Goal: Transaction & Acquisition: Purchase product/service

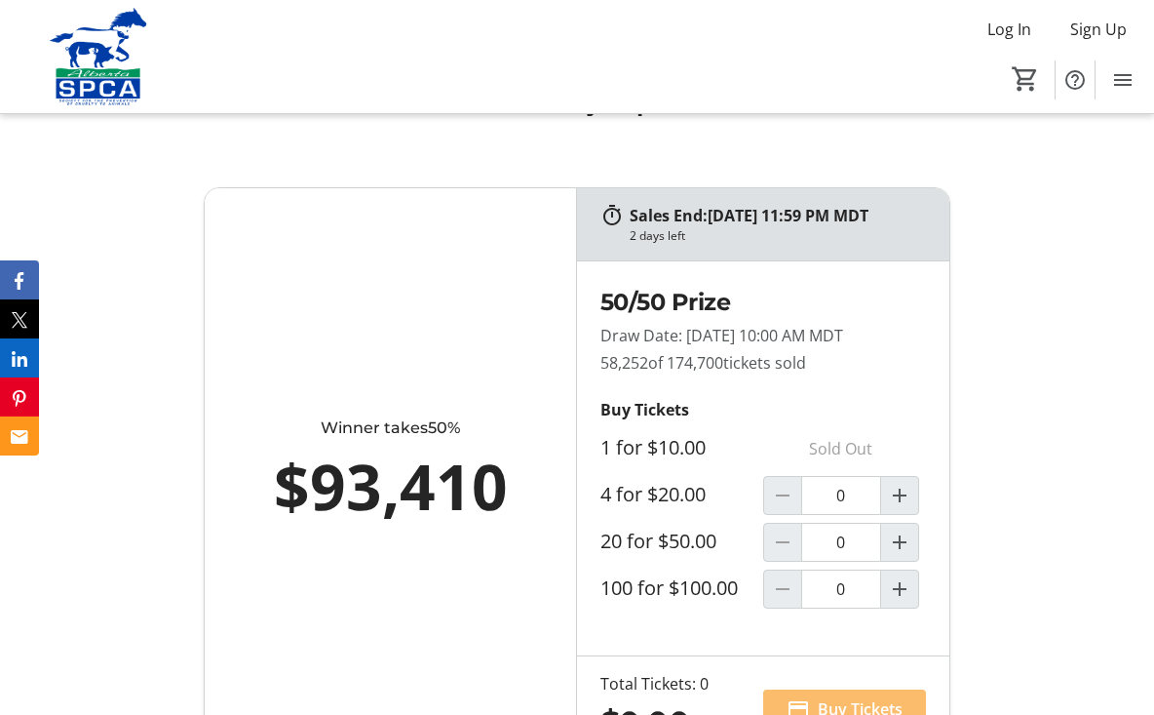
scroll to position [1134, 0]
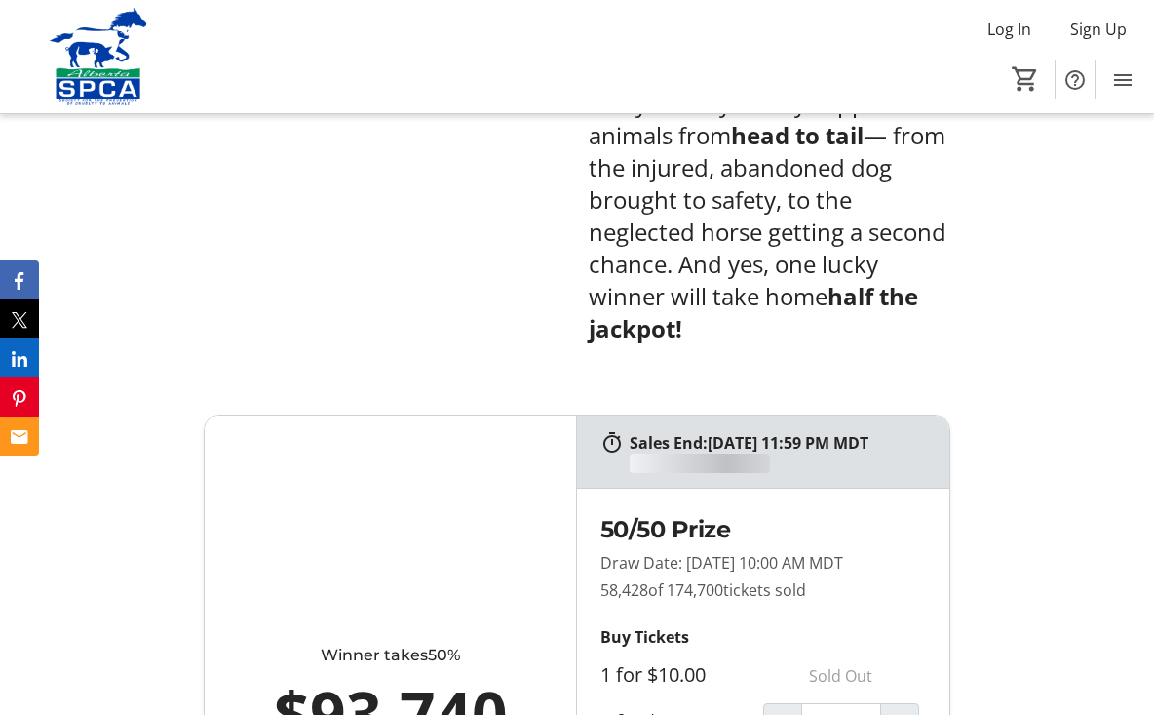
scroll to position [1324, 0]
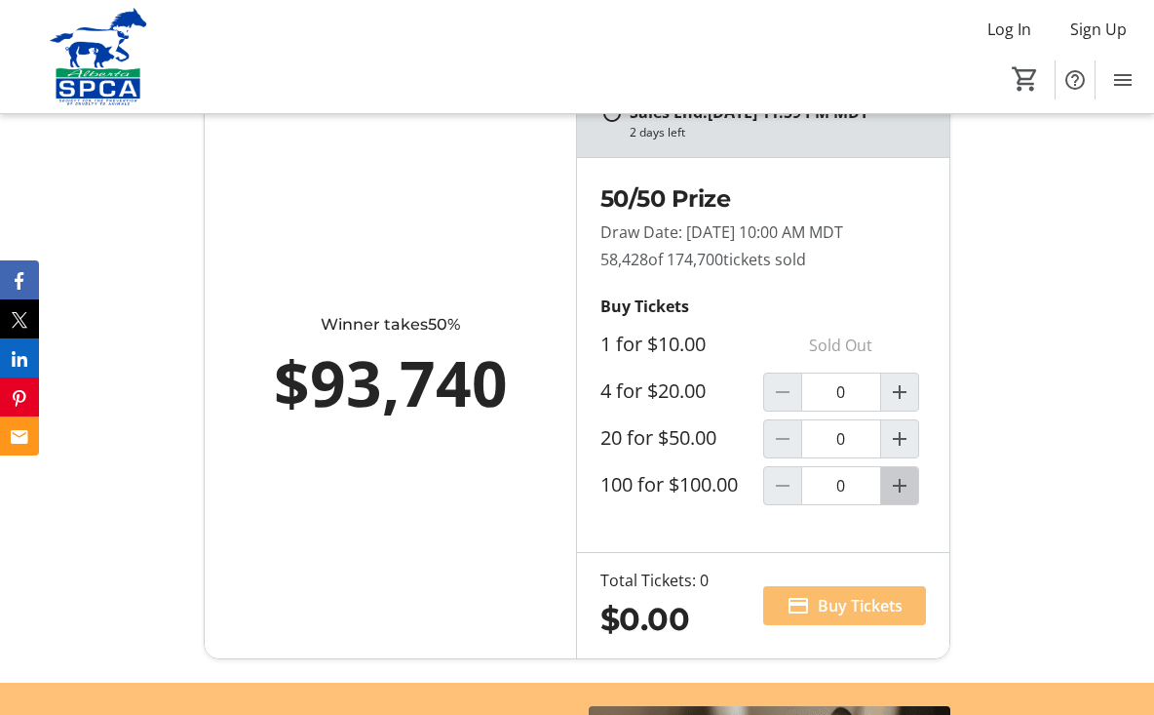
click at [904, 497] on mat-icon "Increment by one" at bounding box center [899, 485] width 23 height 23
type input "1"
click at [833, 617] on span "Buy Tickets" at bounding box center [860, 605] width 85 height 23
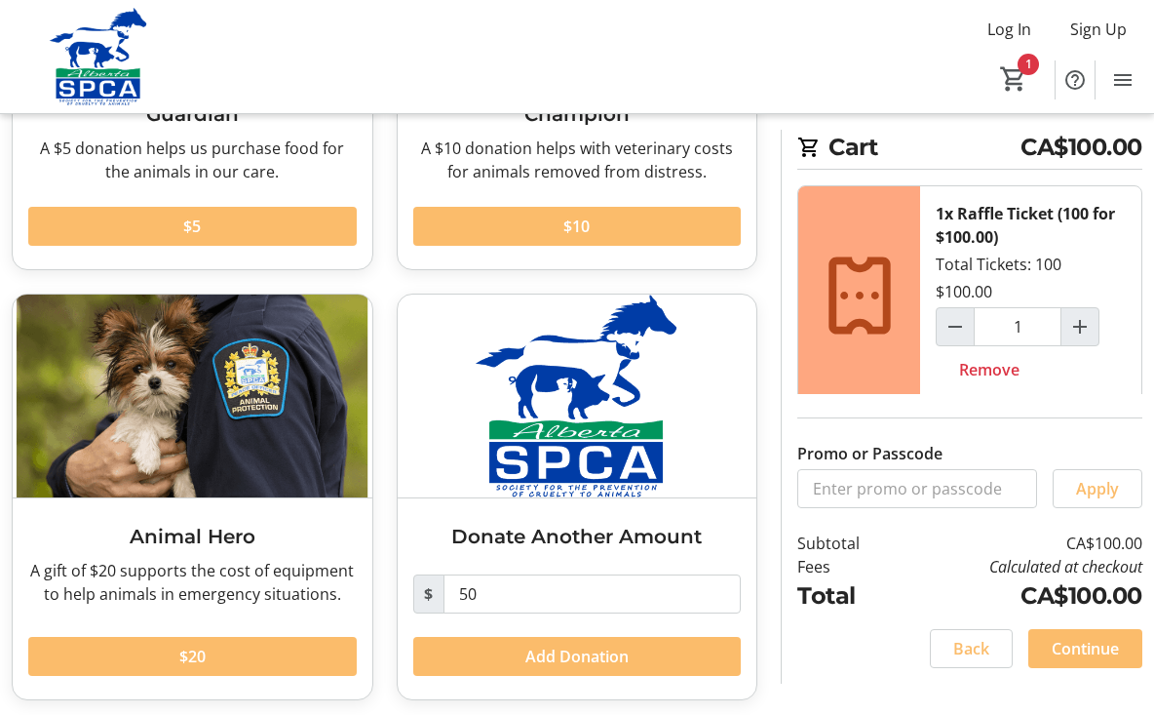
scroll to position [355, 0]
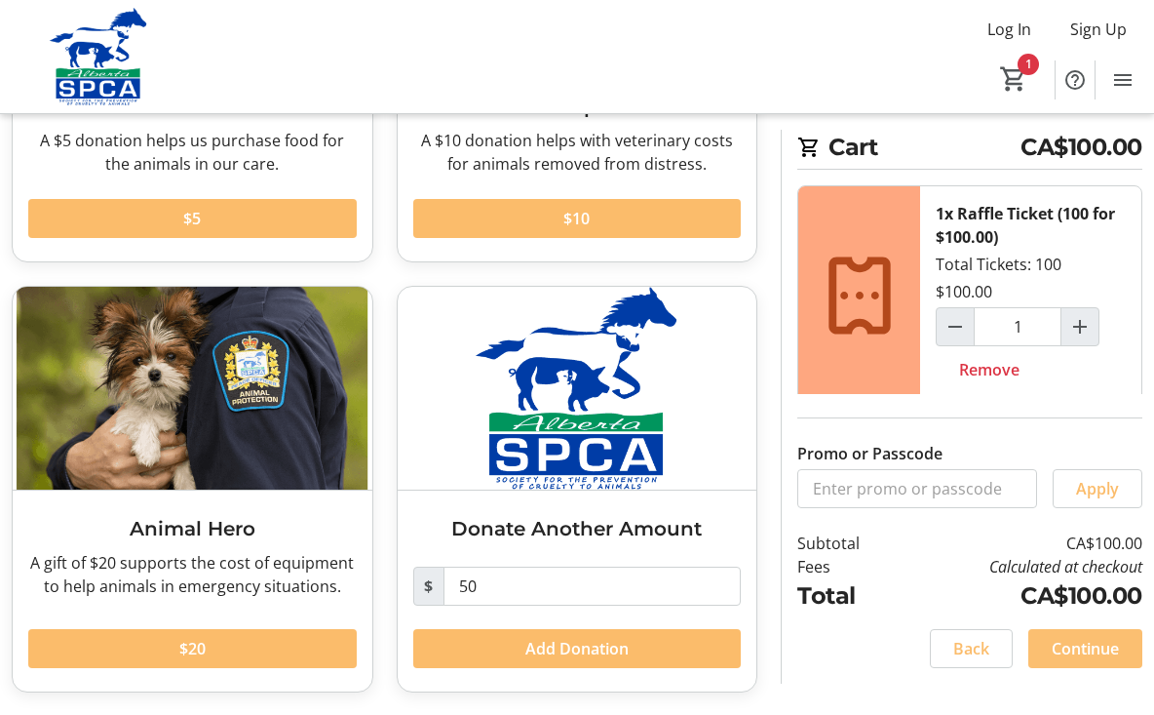
click at [1082, 646] on span "Continue" at bounding box center [1085, 648] width 67 height 23
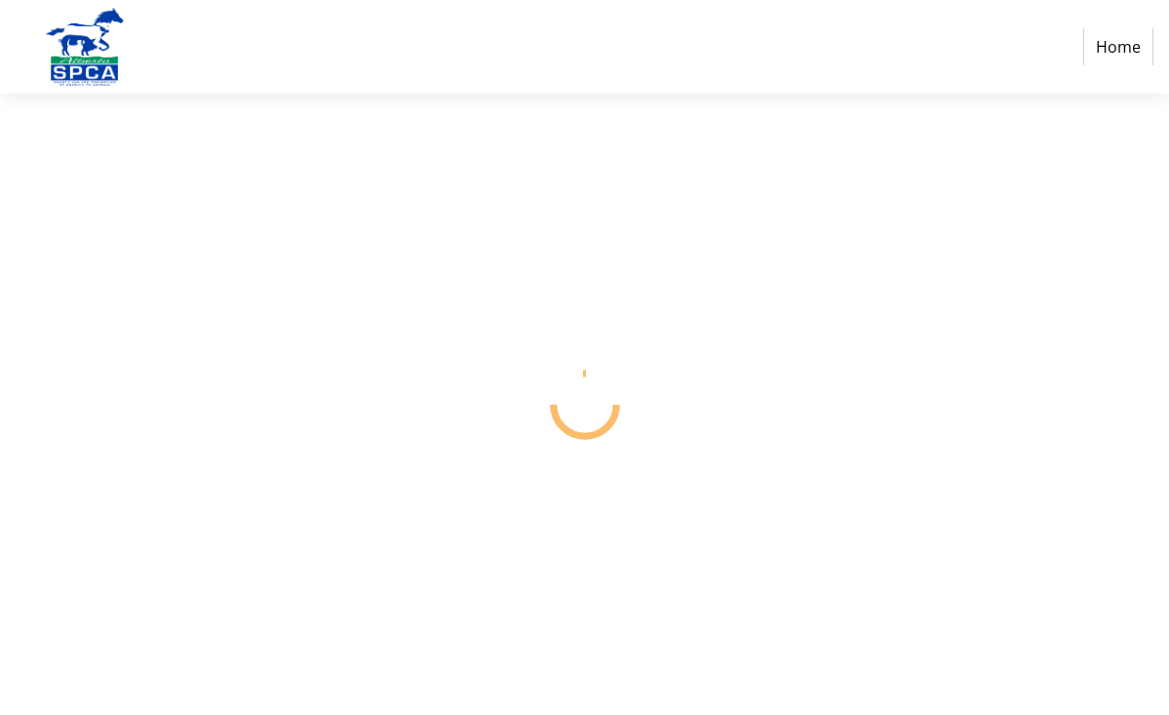
select select "CA"
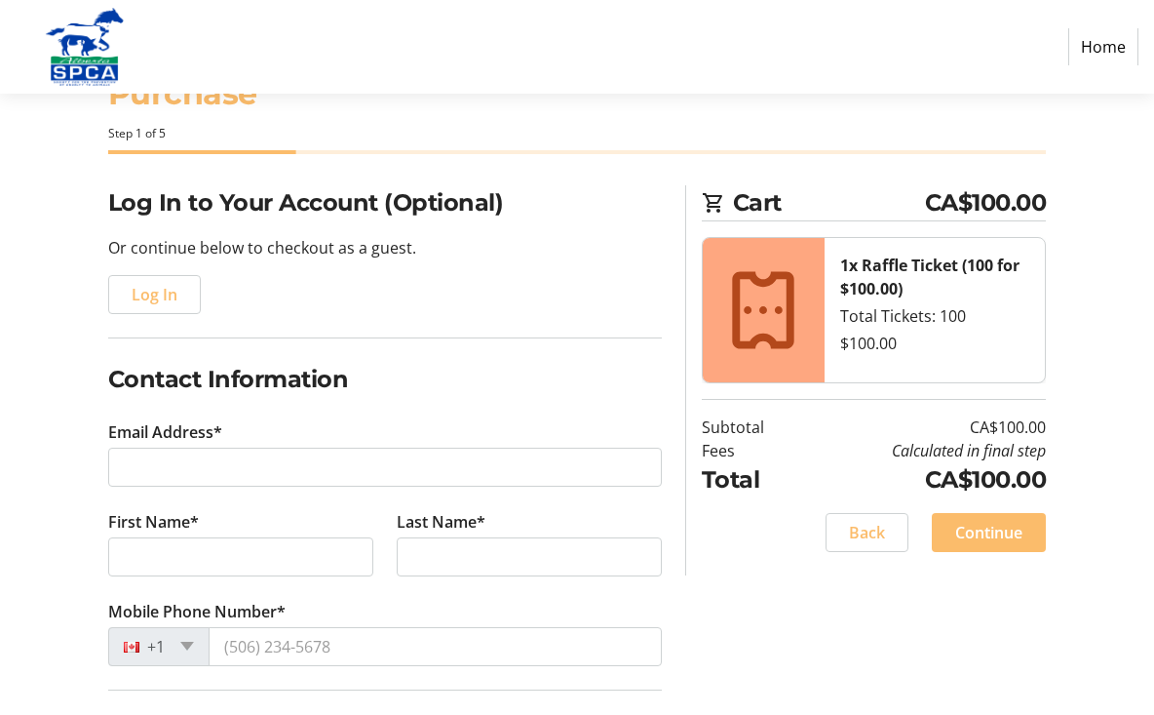
scroll to position [76, 0]
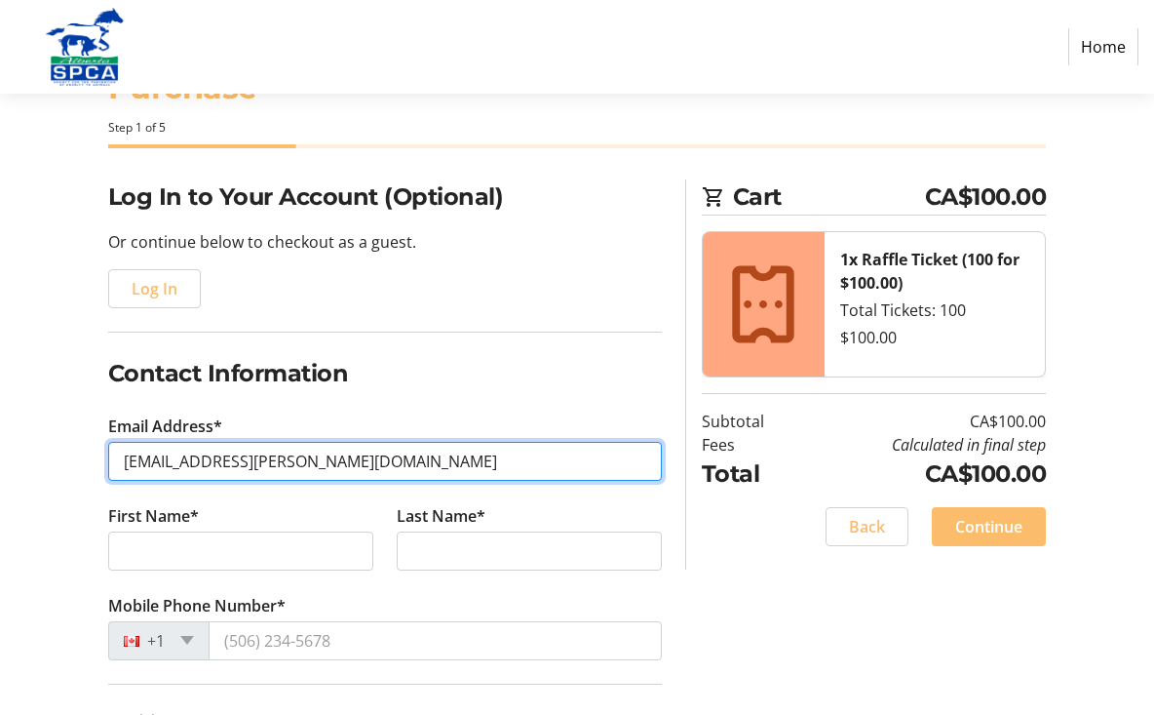
type input "firemajik17@shaw.ca"
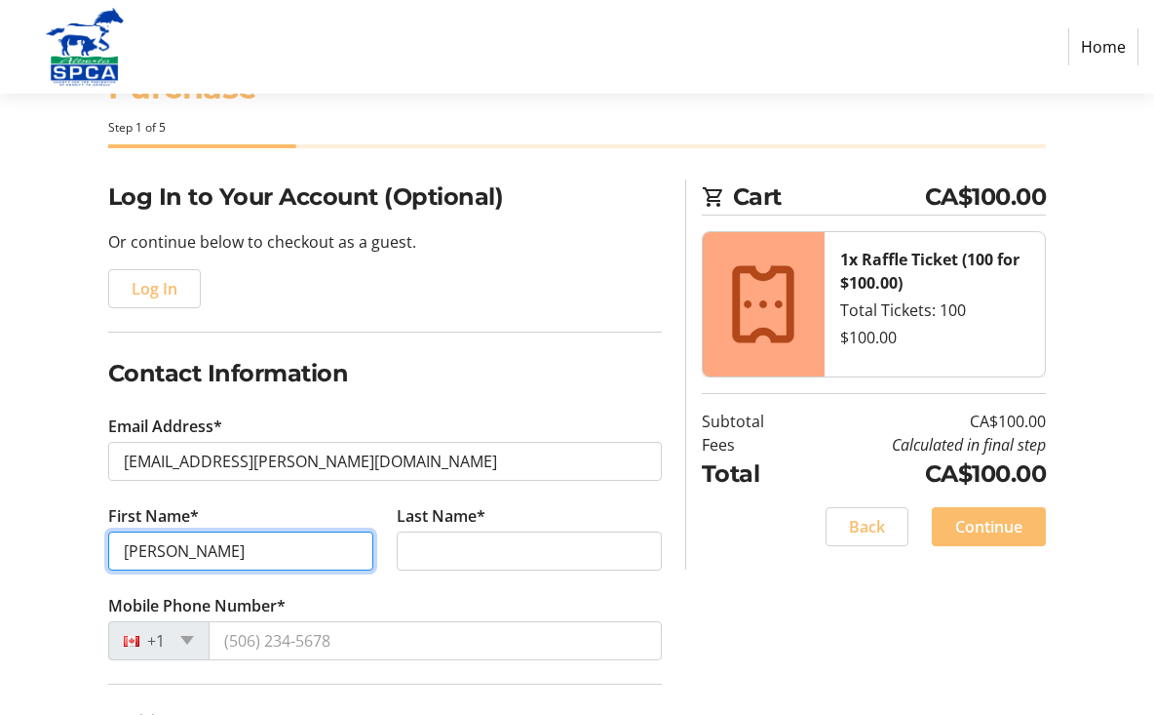
type input "Karen"
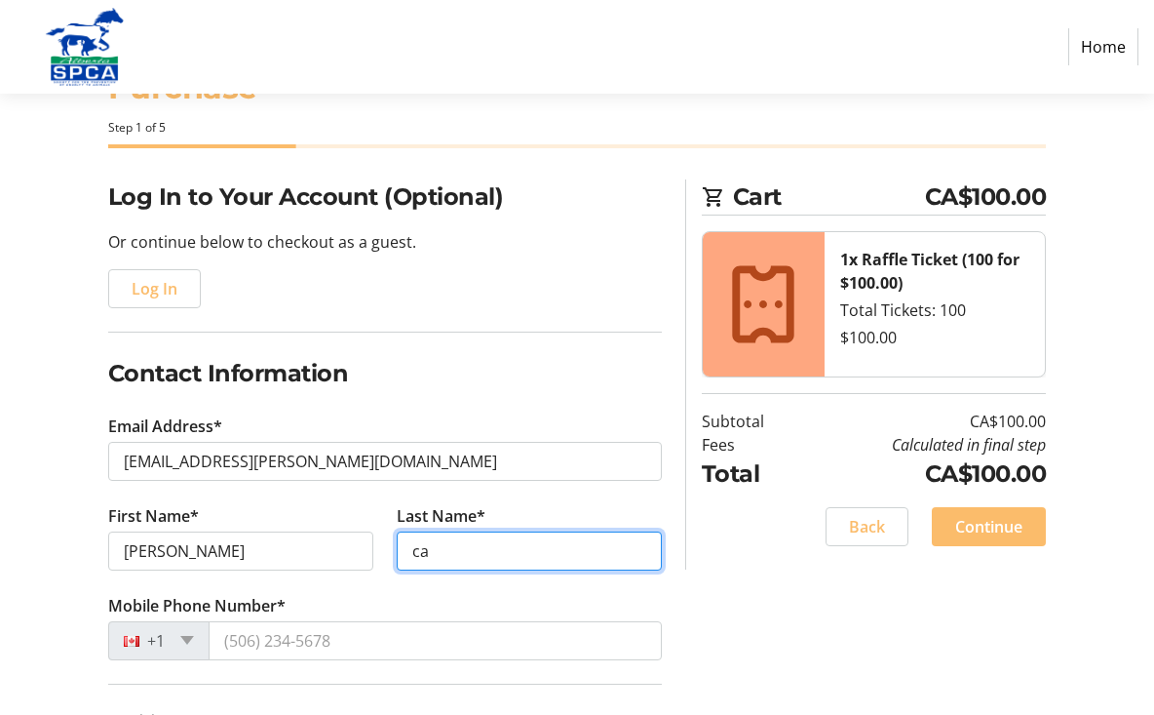
type input "c"
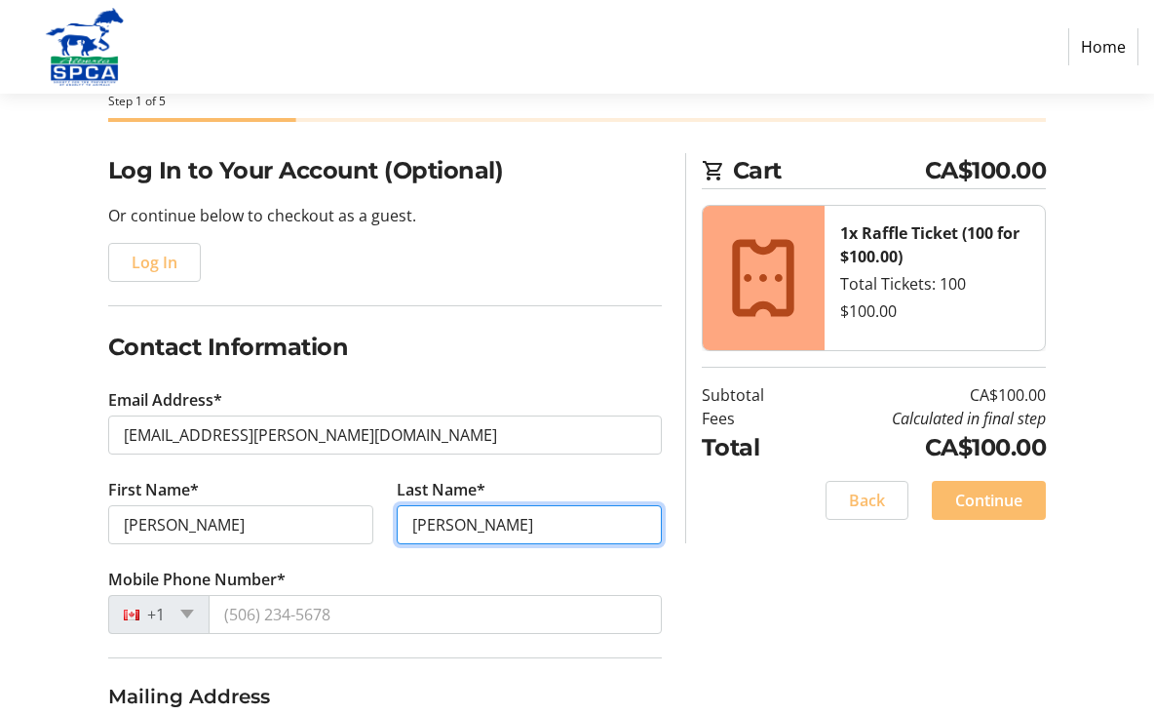
scroll to position [176, 0]
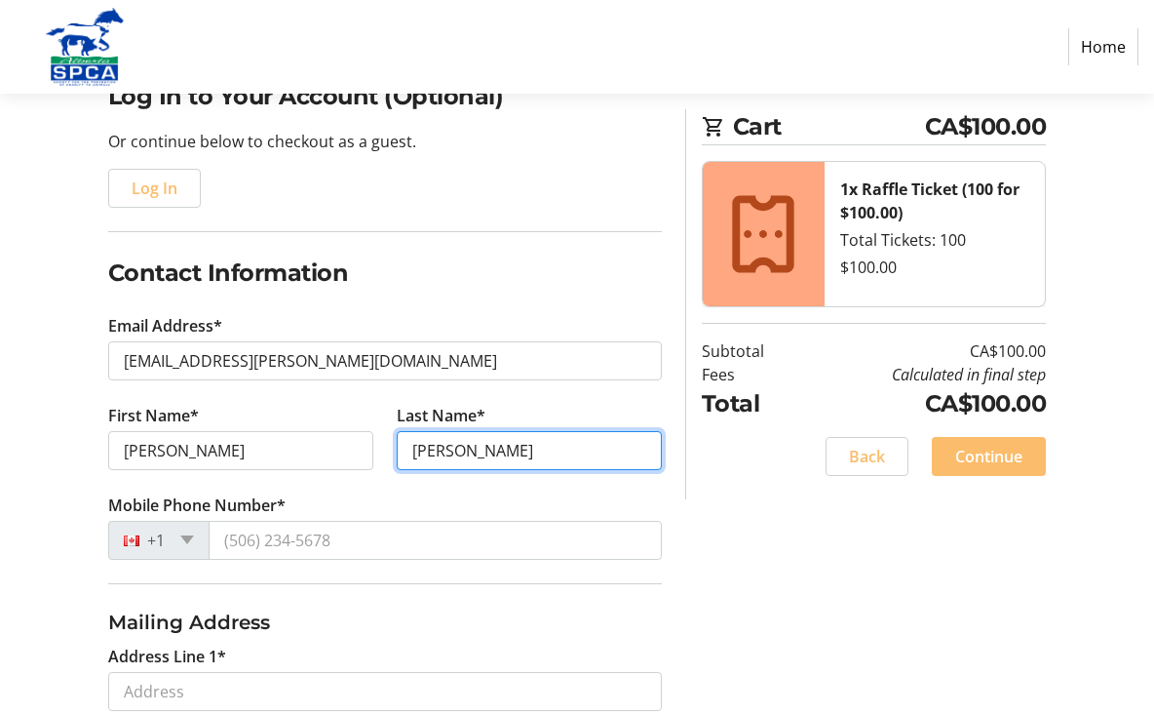
type input "Caughell"
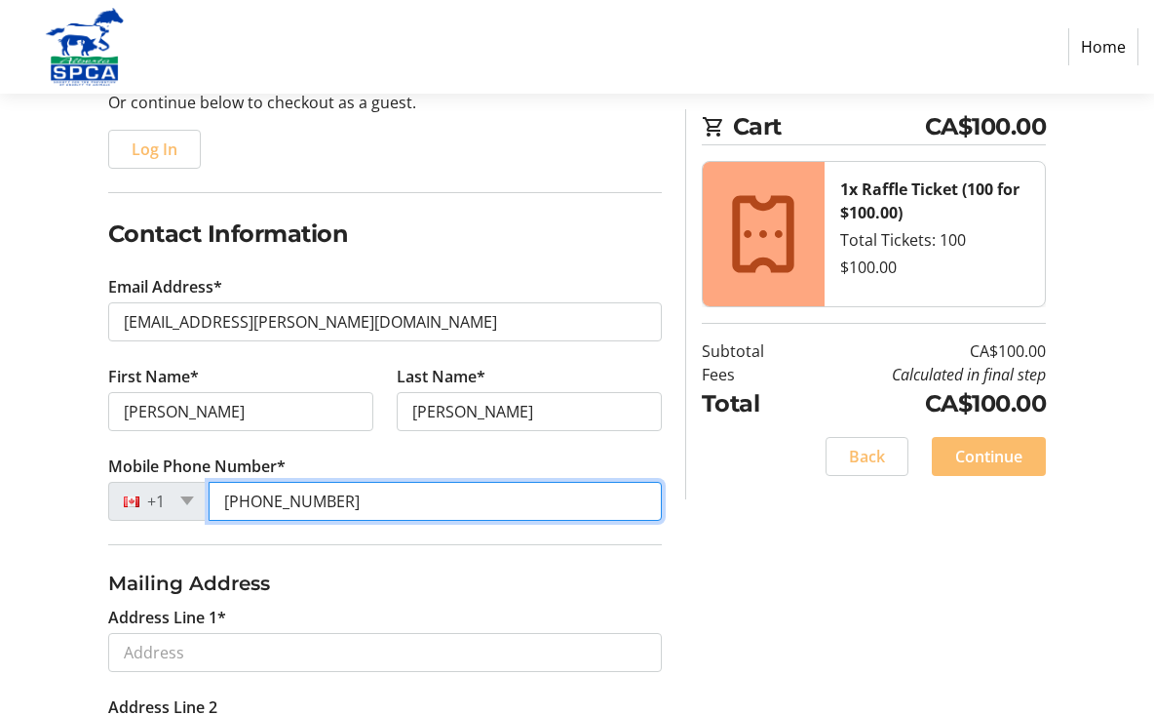
scroll to position [367, 0]
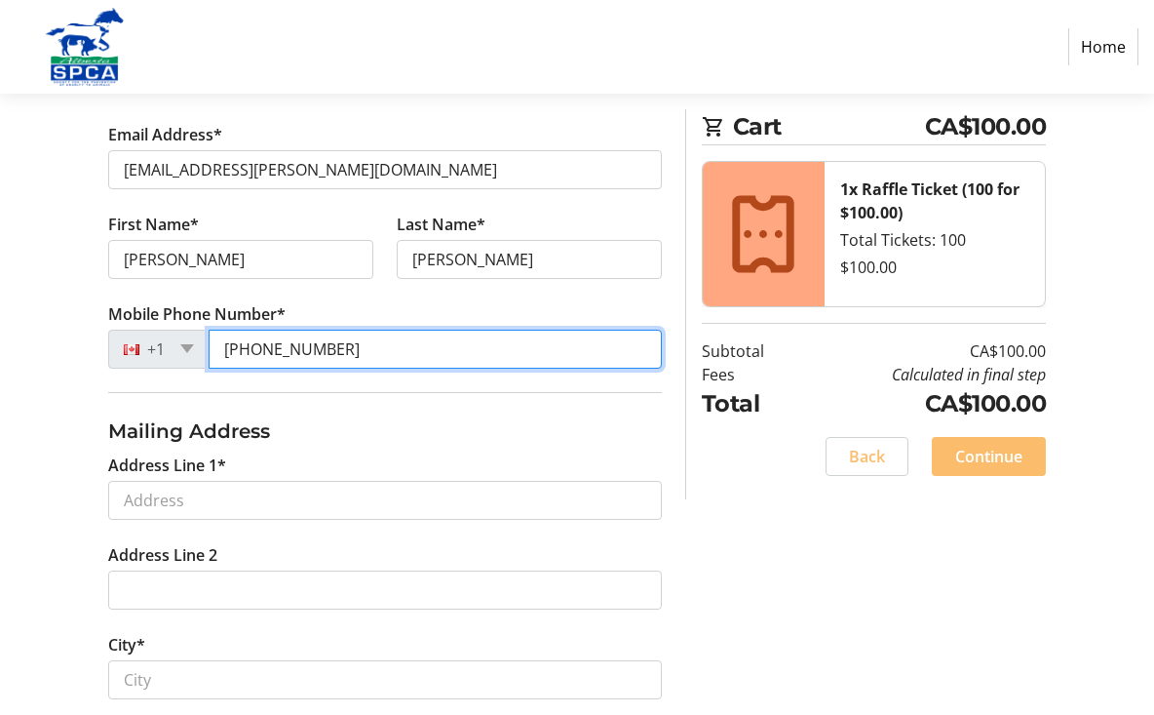
type input "(780) 916-6461"
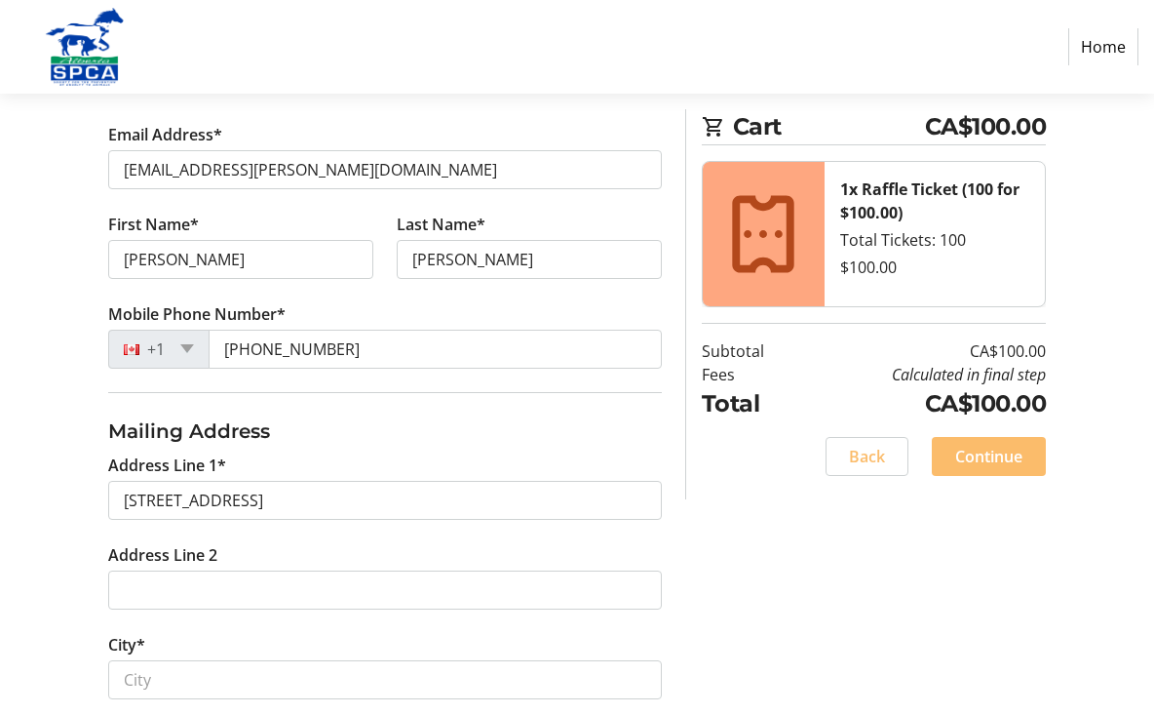
type input "42 Swallow Avenue"
type input "Sherwood Park"
select select "AB"
type input "T8A 3H5"
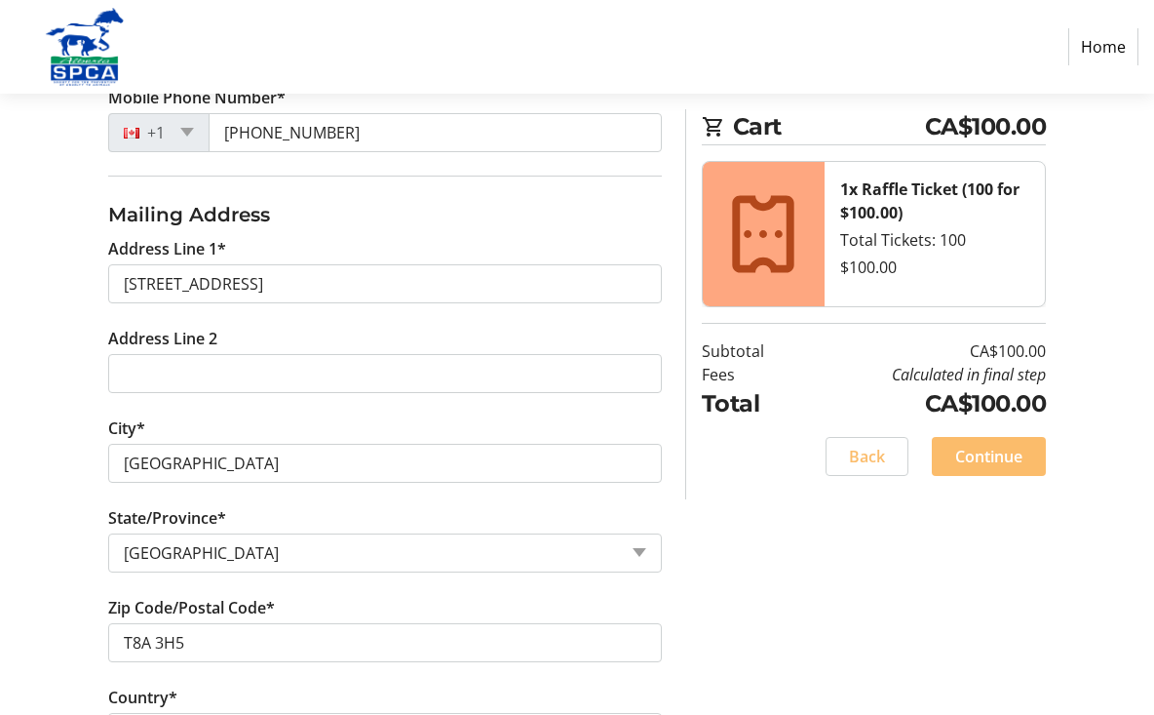
scroll to position [786, 0]
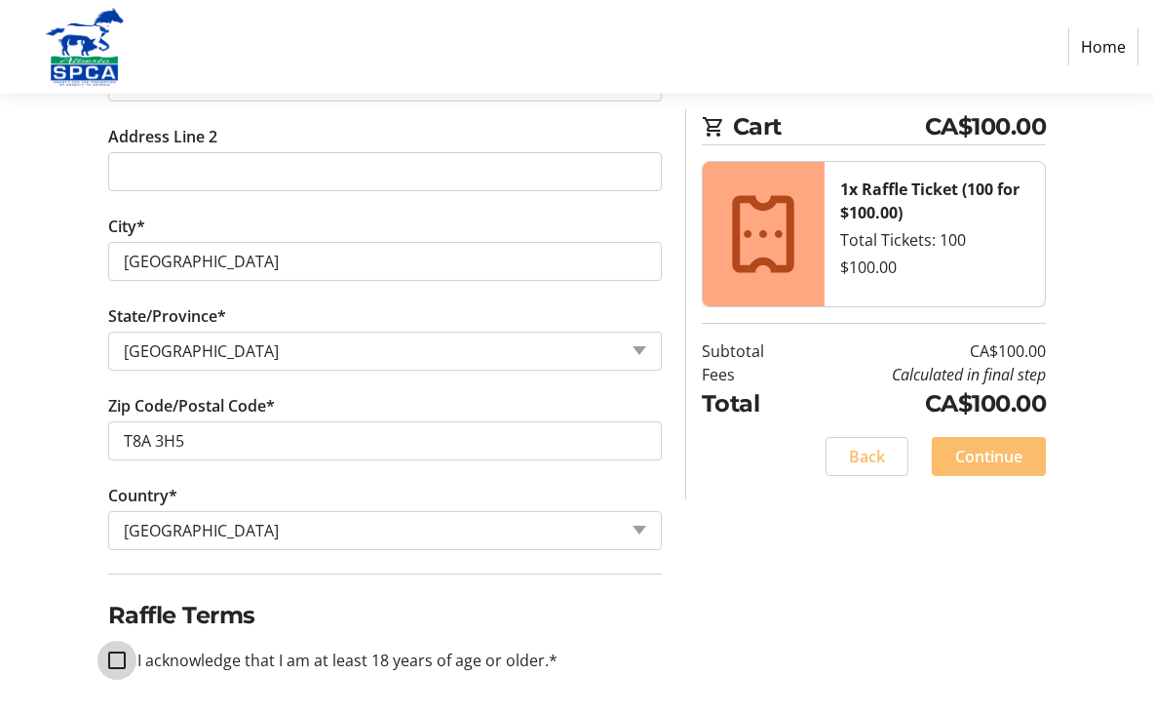
click at [113, 657] on input "I acknowledge that I am at least 18 years of age or older.*" at bounding box center [117, 660] width 18 height 18
checkbox input "true"
click at [993, 453] on span "Continue" at bounding box center [988, 455] width 67 height 23
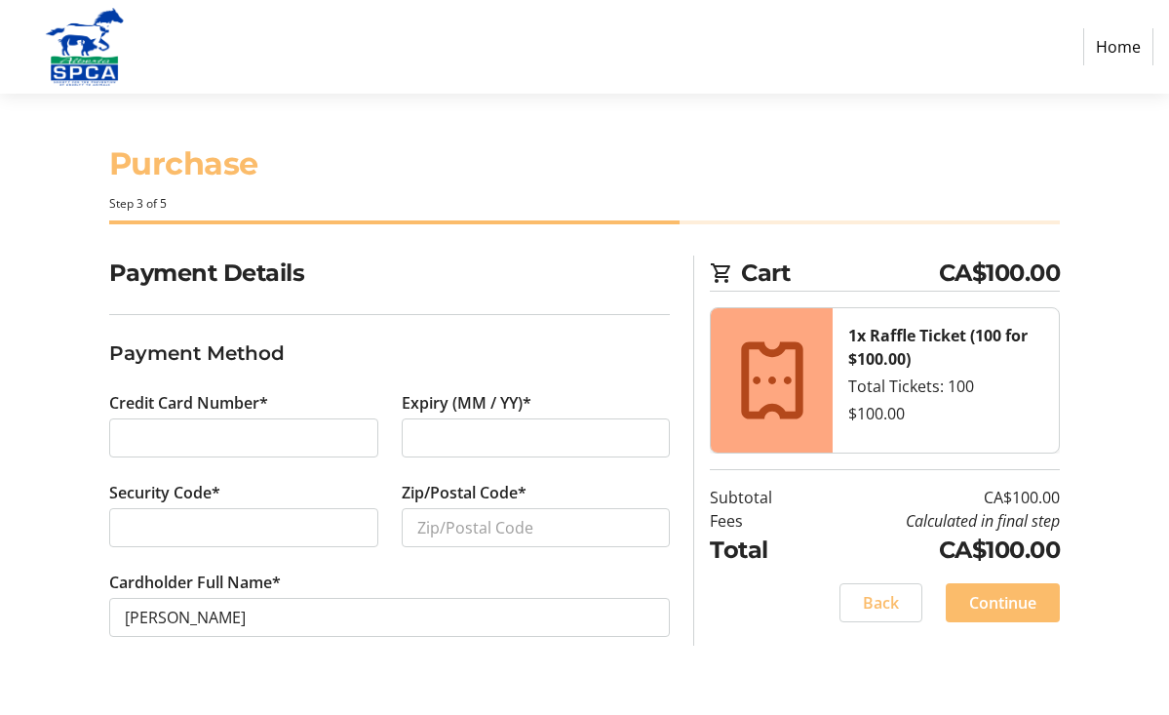
click at [122, 438] on div at bounding box center [243, 437] width 269 height 39
click at [412, 438] on div at bounding box center [536, 437] width 269 height 39
click at [415, 436] on div at bounding box center [536, 437] width 269 height 39
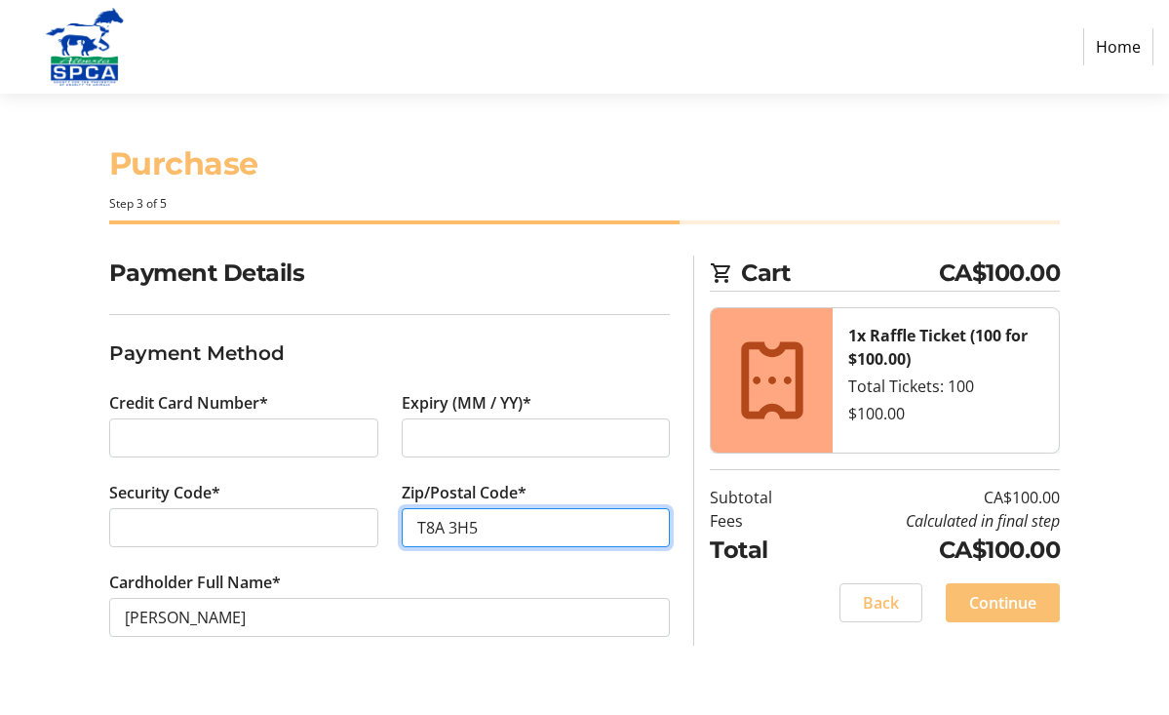
type input "T8A 3H5"
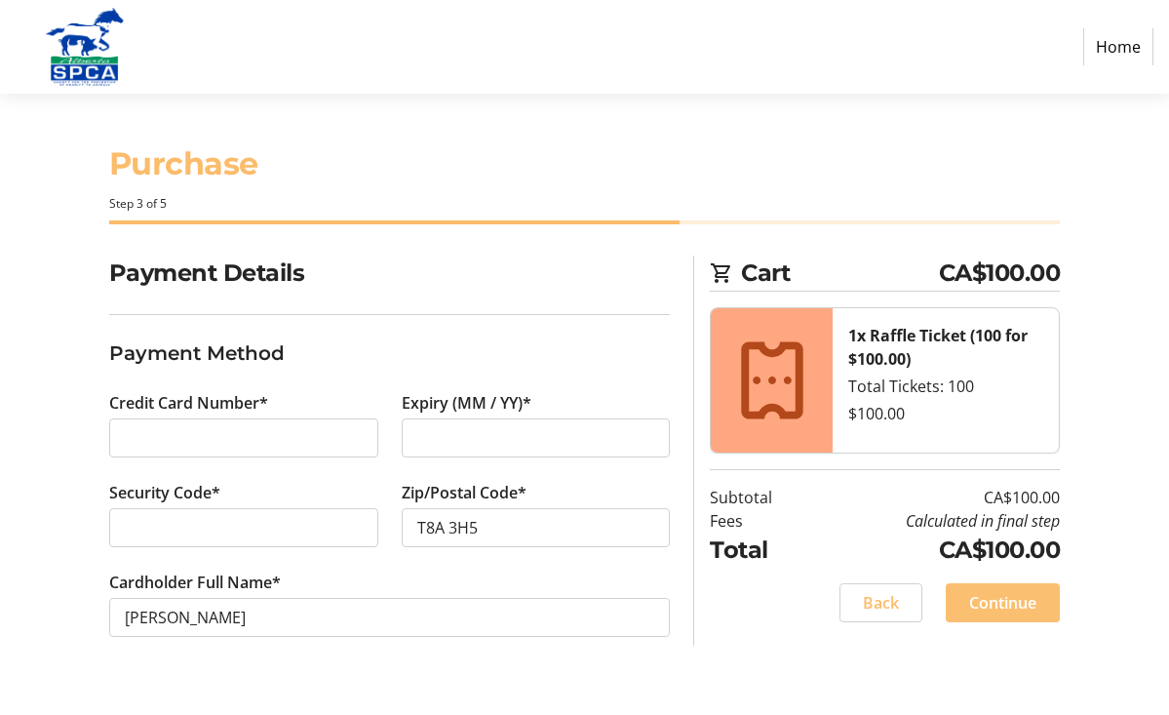
click at [1001, 605] on span "Continue" at bounding box center [1002, 602] width 67 height 23
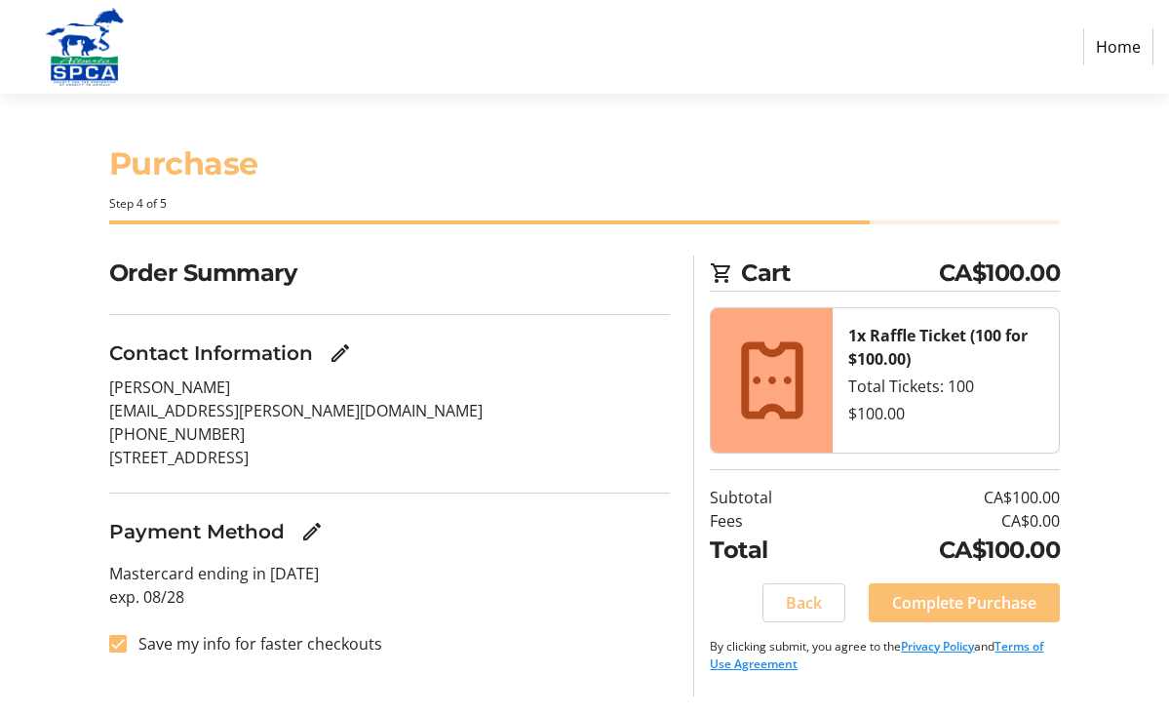
click at [957, 596] on span "Complete Purchase" at bounding box center [964, 602] width 144 height 23
